Goal: Task Accomplishment & Management: Use online tool/utility

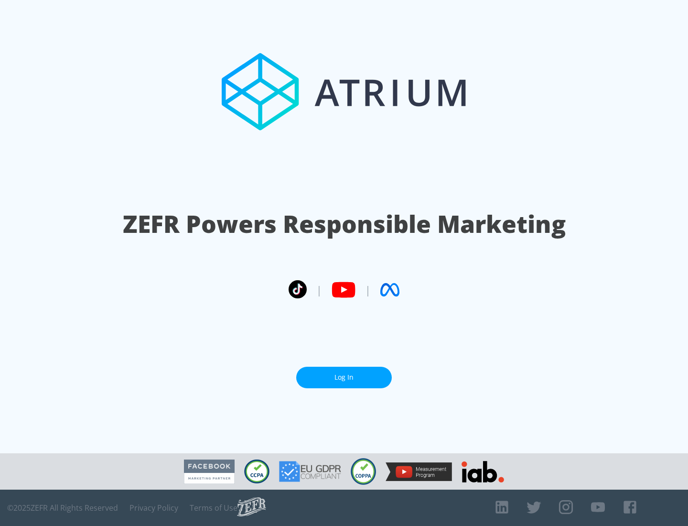
click at [344, 377] on link "Log In" at bounding box center [344, 378] width 96 height 22
